Goal: Navigation & Orientation: Find specific page/section

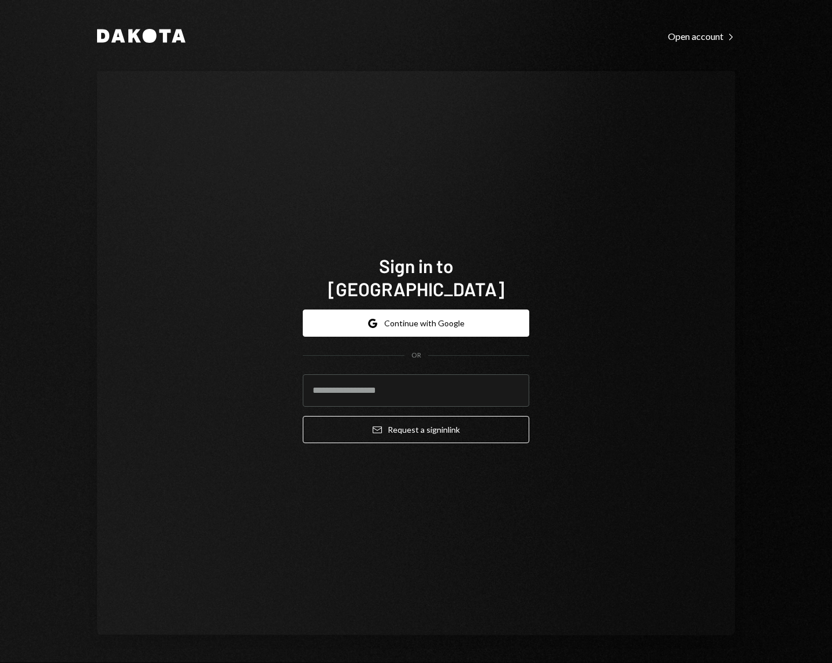
click at [303, 416] on button "Email Request a sign in link" at bounding box center [416, 429] width 227 height 27
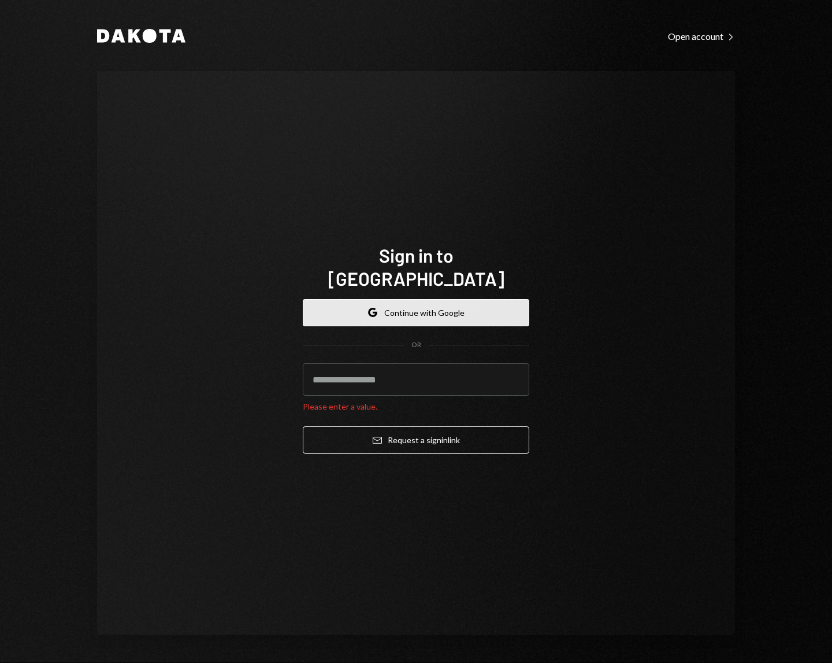
click at [432, 312] on button "Google Continue with Google" at bounding box center [416, 312] width 227 height 27
click at [420, 302] on button "Google Continue with Google" at bounding box center [416, 312] width 227 height 27
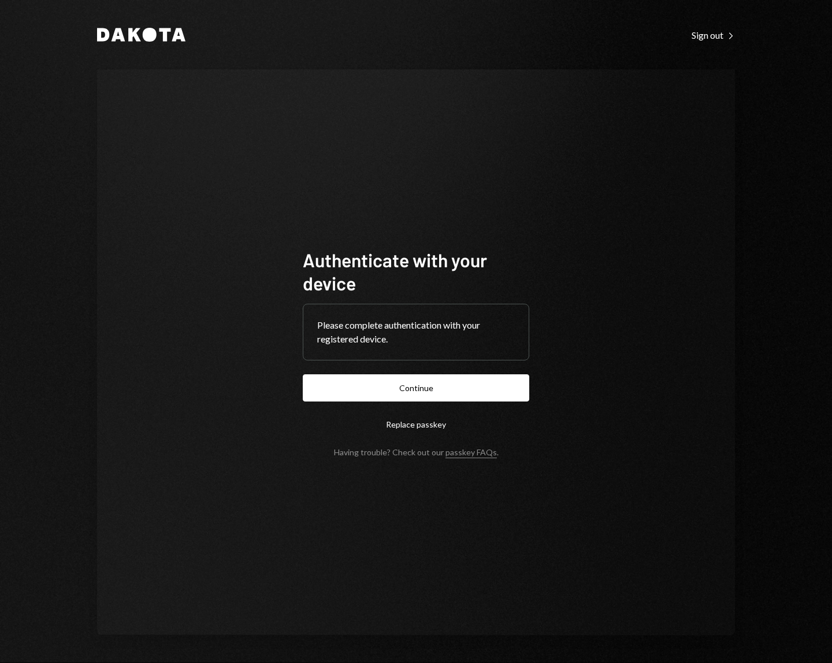
click at [303, 374] on button "Continue" at bounding box center [416, 387] width 227 height 27
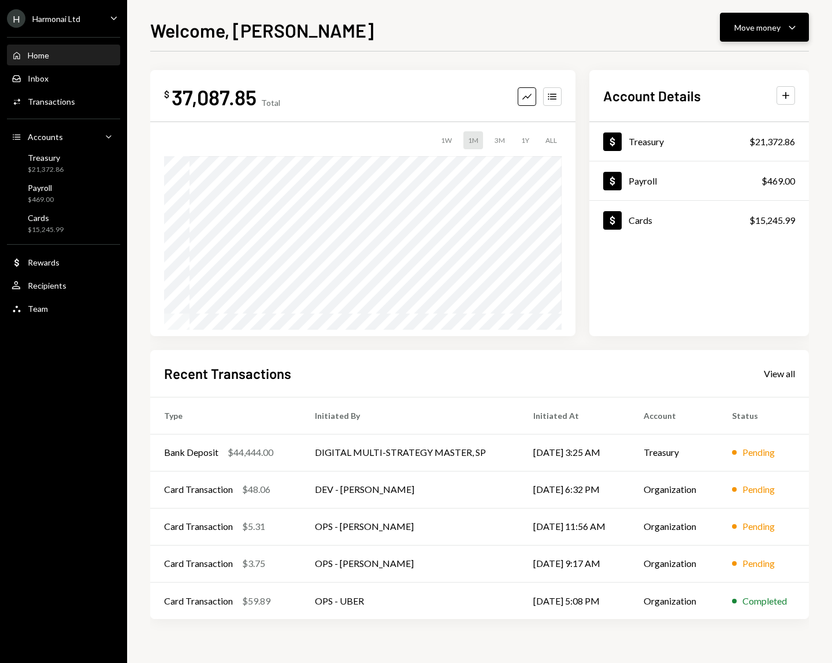
click at [793, 24] on icon "Caret Down" at bounding box center [793, 27] width 14 height 14
